Goal: Information Seeking & Learning: Learn about a topic

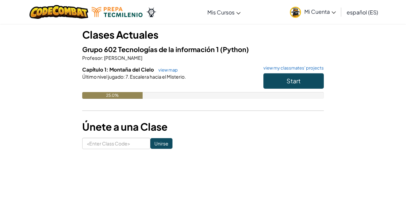
scroll to position [37, 0]
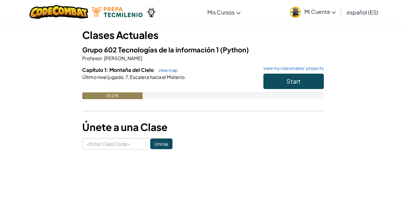
click at [138, 96] on div "25.0%" at bounding box center [112, 95] width 60 height 7
click at [95, 96] on div "25.0%" at bounding box center [112, 95] width 60 height 7
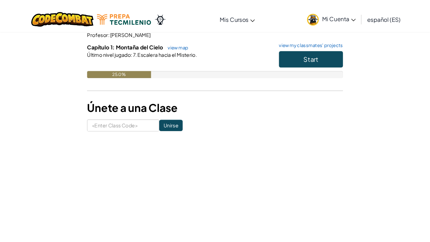
scroll to position [0, 0]
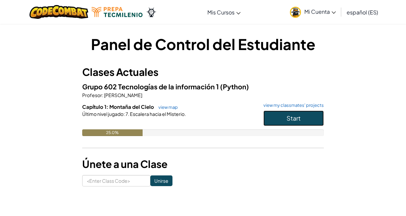
click at [295, 117] on span "Start" at bounding box center [294, 118] width 14 height 8
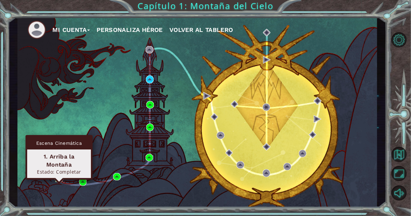
click at [58, 177] on img at bounding box center [59, 179] width 8 height 8
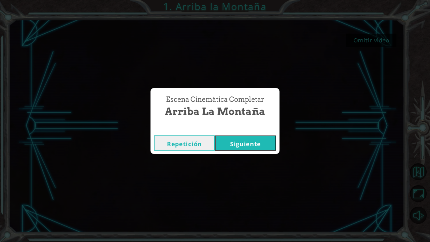
click at [235, 140] on button "Siguiente" at bounding box center [245, 142] width 61 height 15
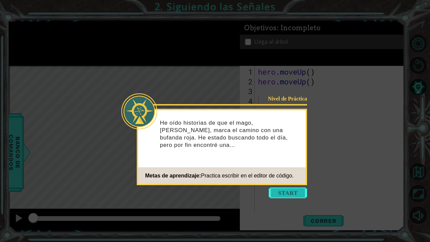
click at [293, 193] on button "Start" at bounding box center [288, 192] width 38 height 11
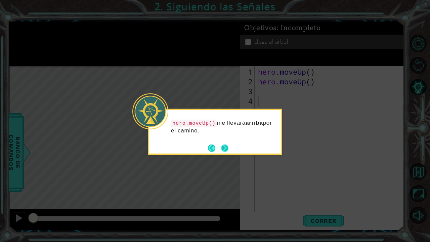
click at [226, 147] on button "Next" at bounding box center [224, 147] width 7 height 7
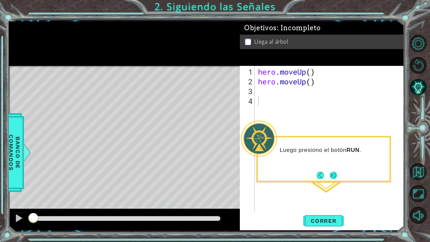
click at [332, 178] on button "Next" at bounding box center [333, 175] width 10 height 10
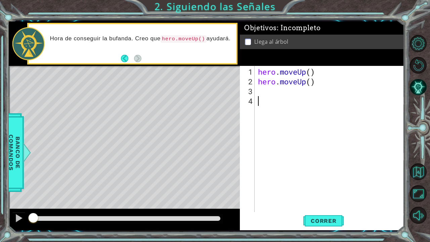
click at [271, 94] on div "hero . moveUp ( ) hero . moveUp ( )" at bounding box center [330, 150] width 149 height 166
click at [308, 73] on div "hero . moveUp ( ) hero . moveUp ( )" at bounding box center [330, 150] width 149 height 166
click at [311, 72] on div "hero . moveUp ( ) hero . moveUp ( )" at bounding box center [330, 150] width 149 height 166
type textarea "hero.moveUp()"
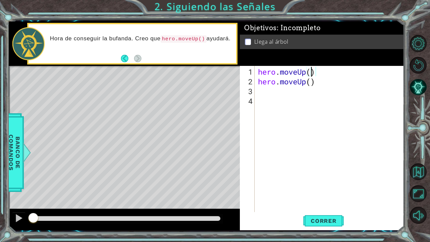
scroll to position [0, 2]
click at [322, 216] on button "Correr" at bounding box center [323, 220] width 40 height 16
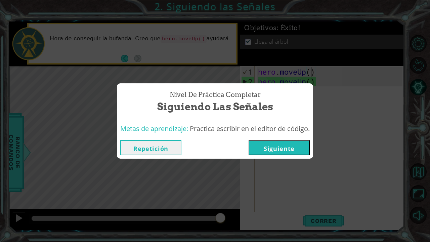
click at [263, 149] on button "Siguiente" at bounding box center [278, 147] width 61 height 15
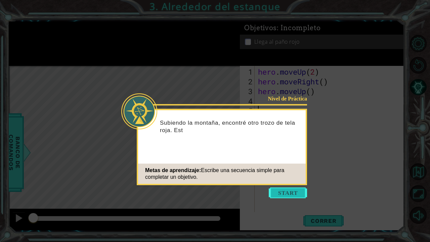
click at [285, 194] on button "Start" at bounding box center [288, 192] width 38 height 11
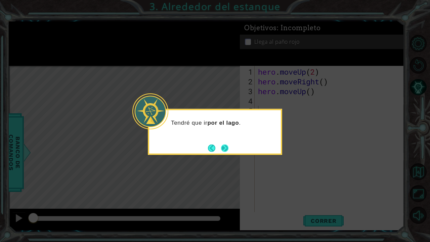
click at [223, 146] on button "Next" at bounding box center [224, 147] width 7 height 7
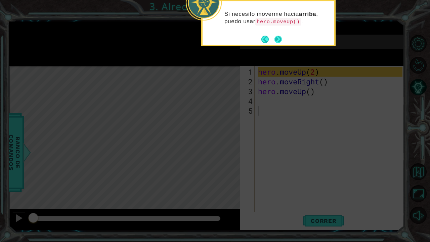
click at [276, 38] on button "Next" at bounding box center [277, 39] width 7 height 7
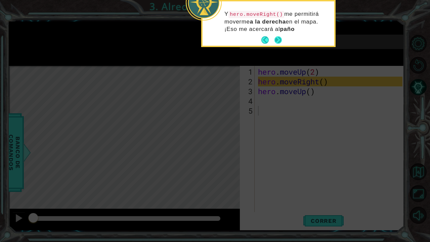
click at [276, 38] on button "Next" at bounding box center [277, 39] width 7 height 7
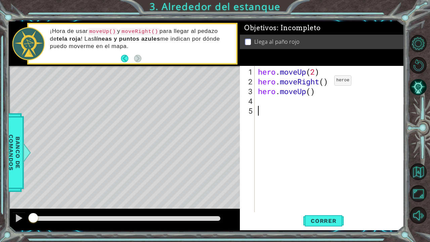
click at [324, 83] on div "hero . moveUp ( 2 ) hero . moveRight ( ) hero . moveUp ( )" at bounding box center [330, 150] width 149 height 166
type textarea "hero.moveRight(1)"
click at [375, 99] on div "hero . moveUp ( 2 ) hero . moveRight ( 1 ) hero . moveUp ( )" at bounding box center [330, 150] width 149 height 166
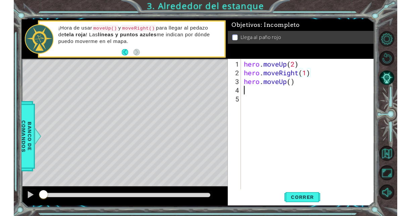
scroll to position [0, 0]
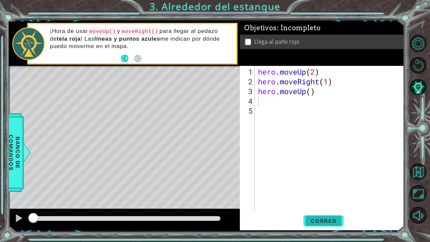
click at [324, 216] on span "Correr" at bounding box center [323, 220] width 39 height 7
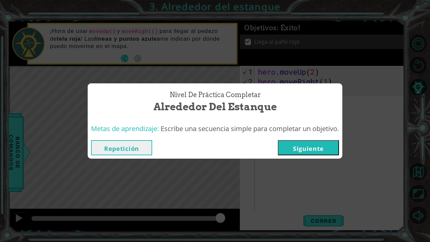
click at [314, 150] on button "Siguiente" at bounding box center [308, 147] width 61 height 15
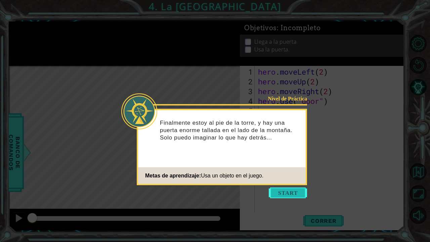
click at [293, 189] on button "Start" at bounding box center [288, 192] width 38 height 11
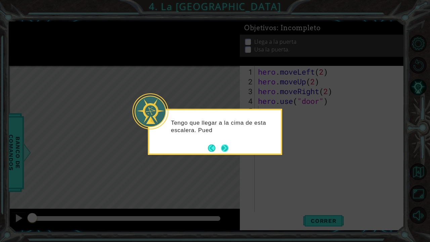
click at [222, 148] on button "Next" at bounding box center [225, 148] width 8 height 8
click at [222, 148] on button "Next" at bounding box center [224, 147] width 7 height 7
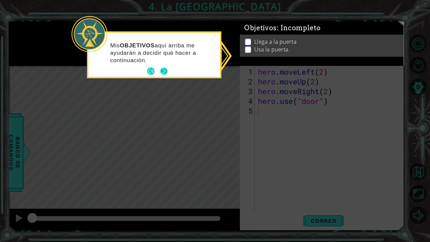
click at [162, 71] on button "Next" at bounding box center [164, 71] width 8 height 8
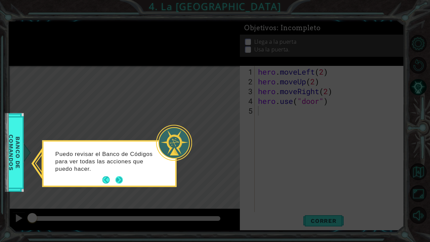
click at [120, 176] on button "Next" at bounding box center [118, 179] width 7 height 7
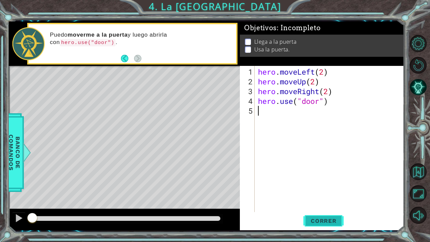
click at [323, 216] on span "Correr" at bounding box center [323, 220] width 39 height 7
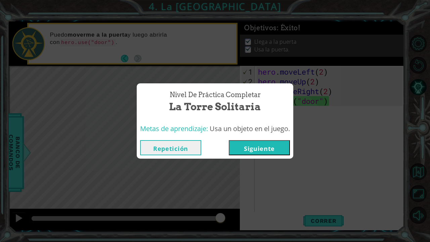
click at [258, 145] on button "Siguiente" at bounding box center [259, 147] width 61 height 15
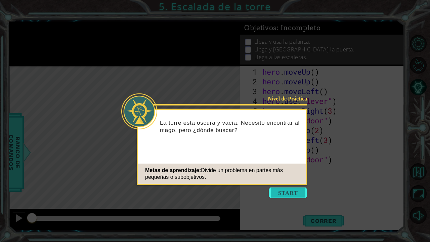
click at [286, 188] on button "Start" at bounding box center [288, 192] width 38 height 11
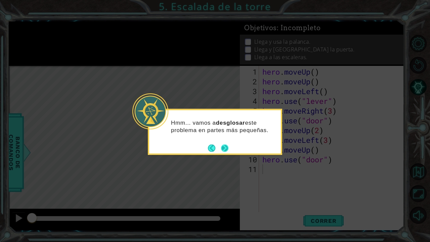
click at [225, 146] on button "Next" at bounding box center [224, 147] width 7 height 7
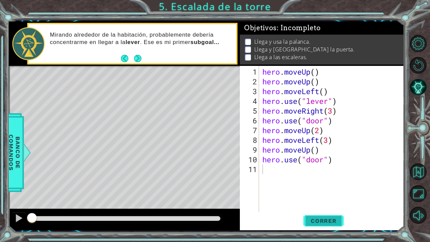
click at [325, 216] on button "Correr" at bounding box center [323, 220] width 40 height 16
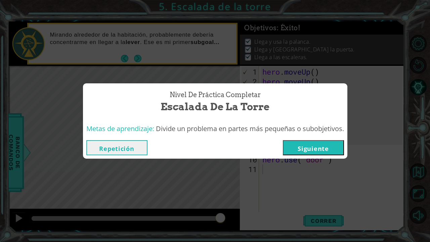
click at [319, 140] on button "Siguiente" at bounding box center [313, 147] width 61 height 15
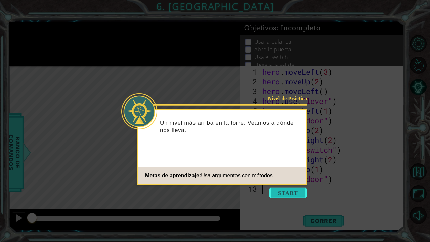
click at [281, 191] on button "Start" at bounding box center [288, 192] width 38 height 11
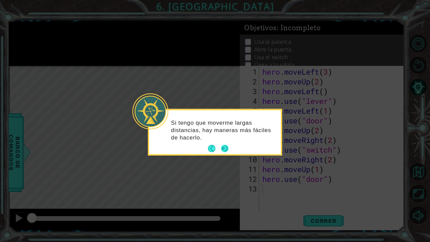
click at [223, 148] on button "Next" at bounding box center [224, 148] width 7 height 7
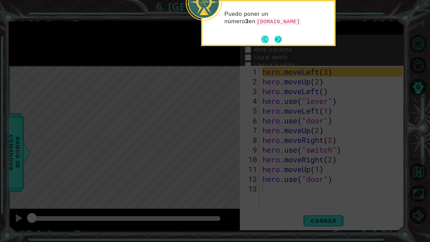
click at [277, 43] on button "Next" at bounding box center [278, 39] width 8 height 8
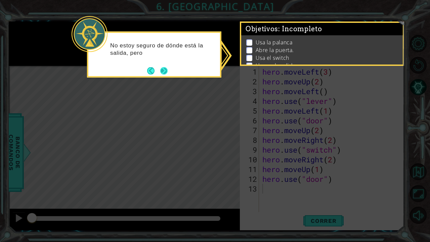
click at [166, 74] on button "Next" at bounding box center [163, 70] width 7 height 7
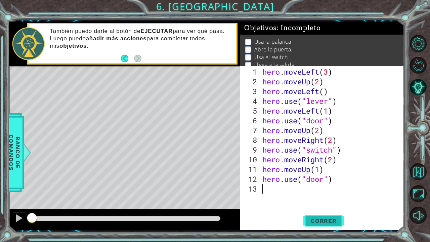
click at [326, 216] on span "Correr" at bounding box center [323, 220] width 39 height 7
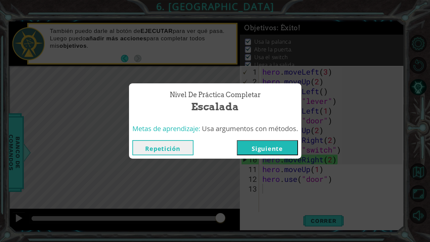
click at [273, 149] on button "Siguiente" at bounding box center [267, 147] width 61 height 15
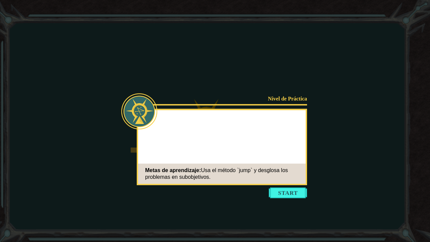
drag, startPoint x: 168, startPoint y: 241, endPoint x: 414, endPoint y: 0, distance: 345.0
click at [406, 0] on body "Goals Error al cargar desde el servidor. Intenta refrescar la página. Necesitar…" at bounding box center [215, 121] width 430 height 242
